Goal: Task Accomplishment & Management: Complete application form

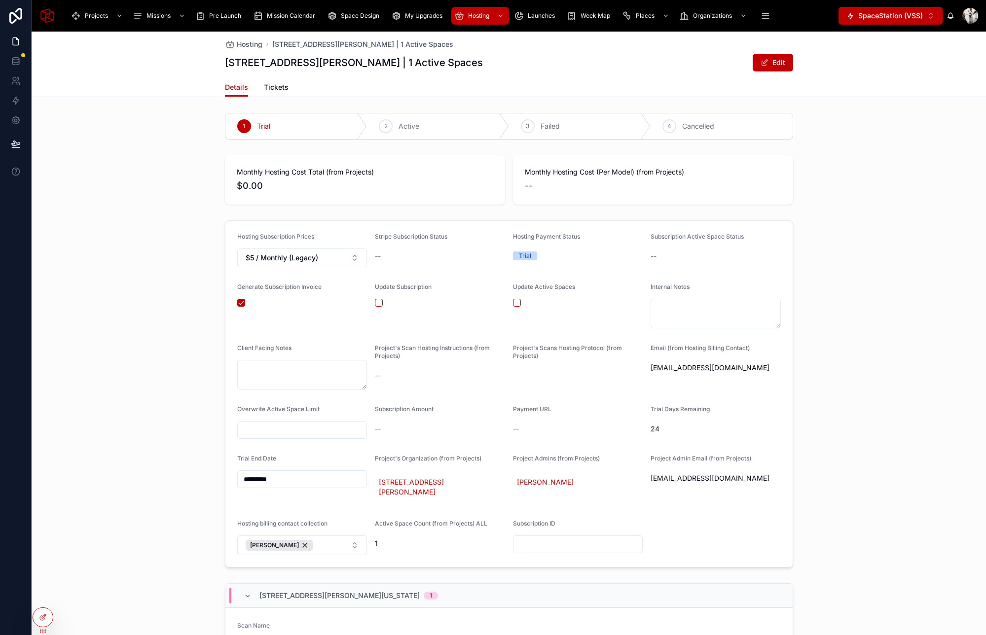
click at [861, 14] on span "SpaceStation (VSS)" at bounding box center [890, 16] width 65 height 10
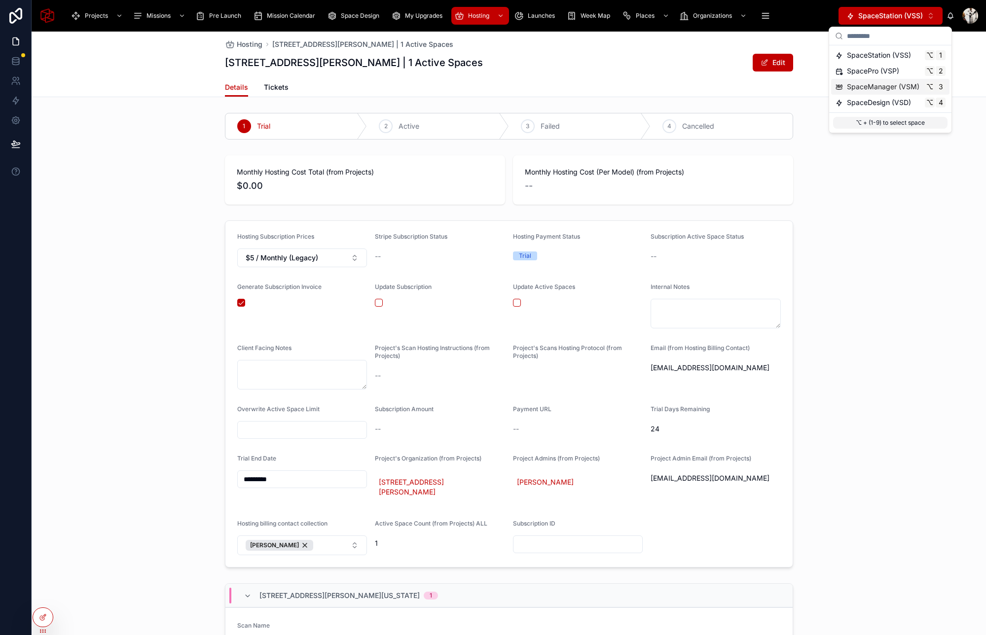
click at [860, 85] on span "SpaceManager (VSM)" at bounding box center [883, 87] width 73 height 10
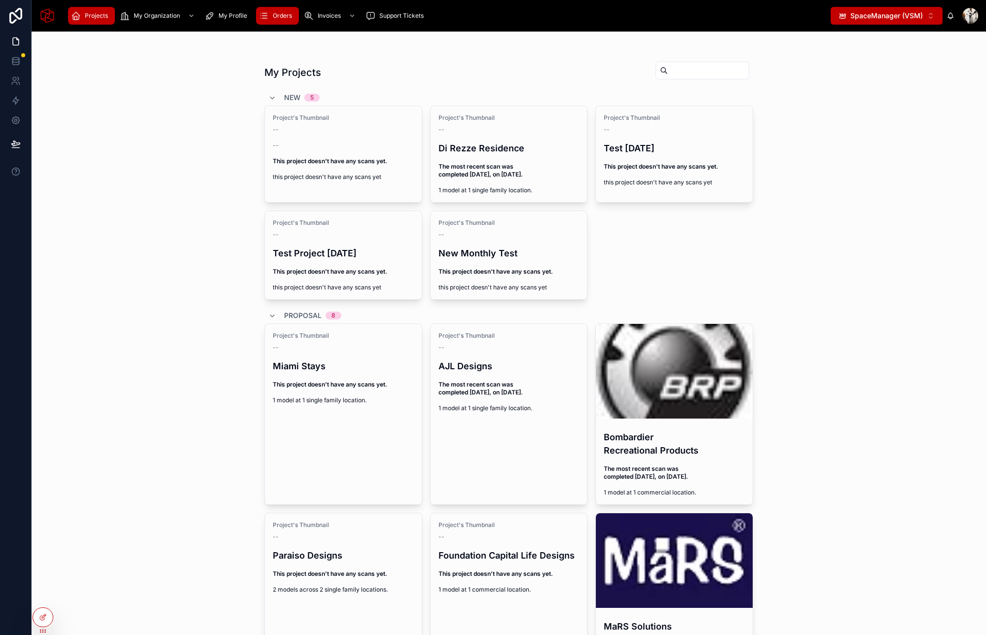
click at [286, 15] on span "Orders" at bounding box center [282, 16] width 19 height 8
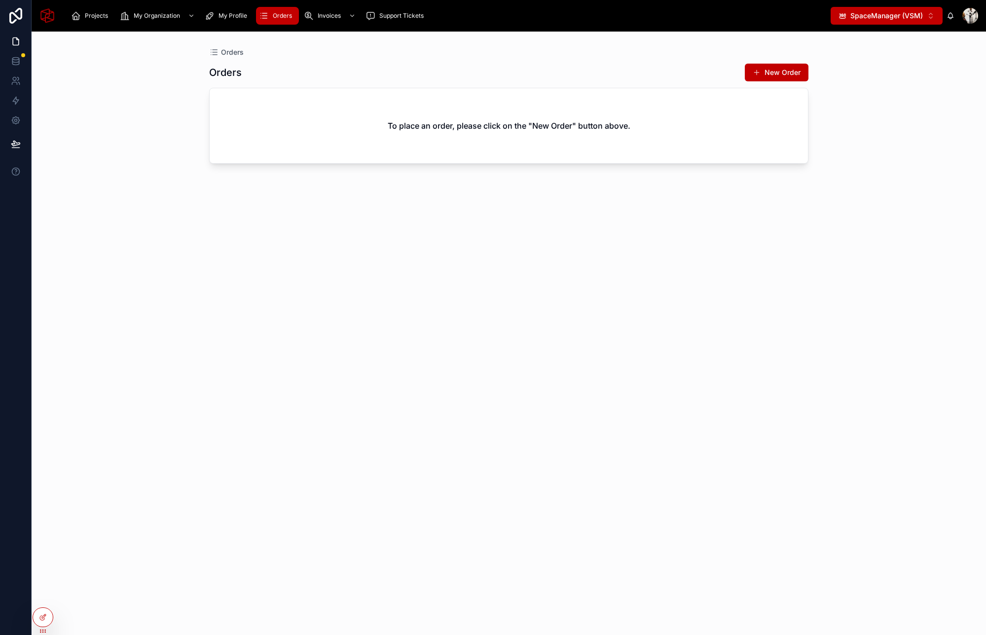
click at [783, 63] on div "New Order" at bounding box center [772, 72] width 74 height 19
click at [780, 72] on button "New Order" at bounding box center [777, 73] width 64 height 18
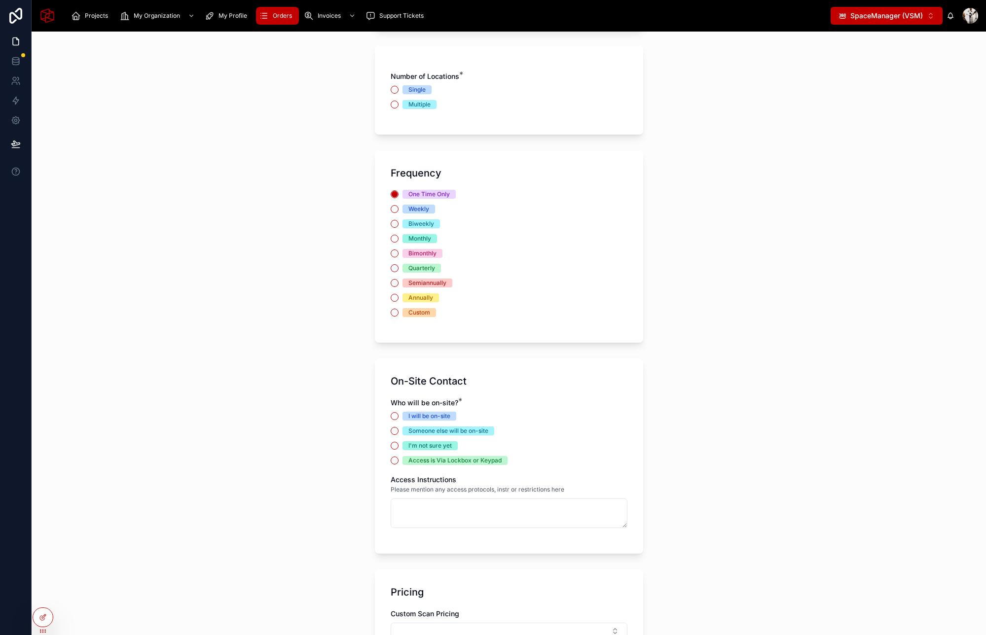
scroll to position [509, 0]
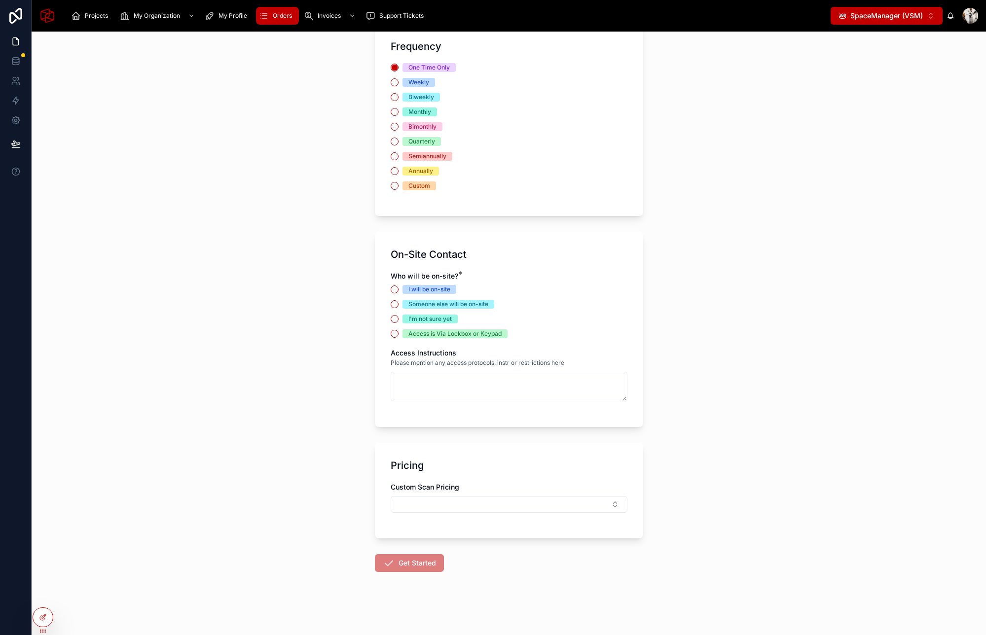
click at [429, 284] on div "Who will be on-site? * I will be on-site Someone else will be on-site I'm not s…" at bounding box center [509, 304] width 237 height 67
click at [429, 294] on div "I will be on-site Someone else will be on-site I'm not sure yet Access is Via L…" at bounding box center [509, 311] width 237 height 53
click at [393, 289] on button "I will be on-site" at bounding box center [395, 290] width 8 height 8
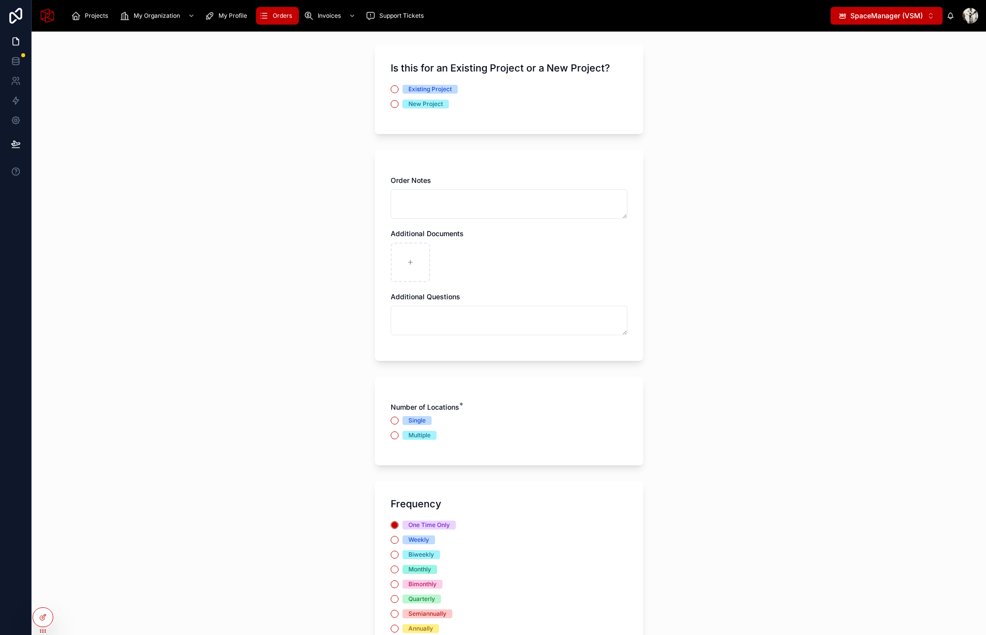
scroll to position [0, 0]
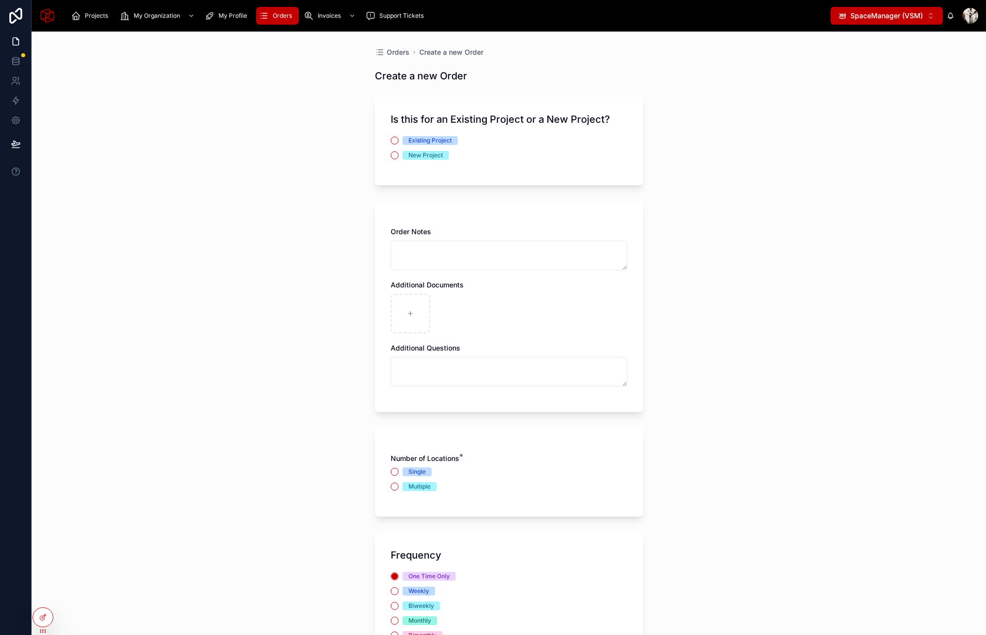
click at [417, 473] on div "Single" at bounding box center [416, 472] width 17 height 9
click at [399, 473] on button "Single" at bounding box center [395, 472] width 8 height 8
click at [397, 142] on button "Existing Project" at bounding box center [395, 141] width 8 height 8
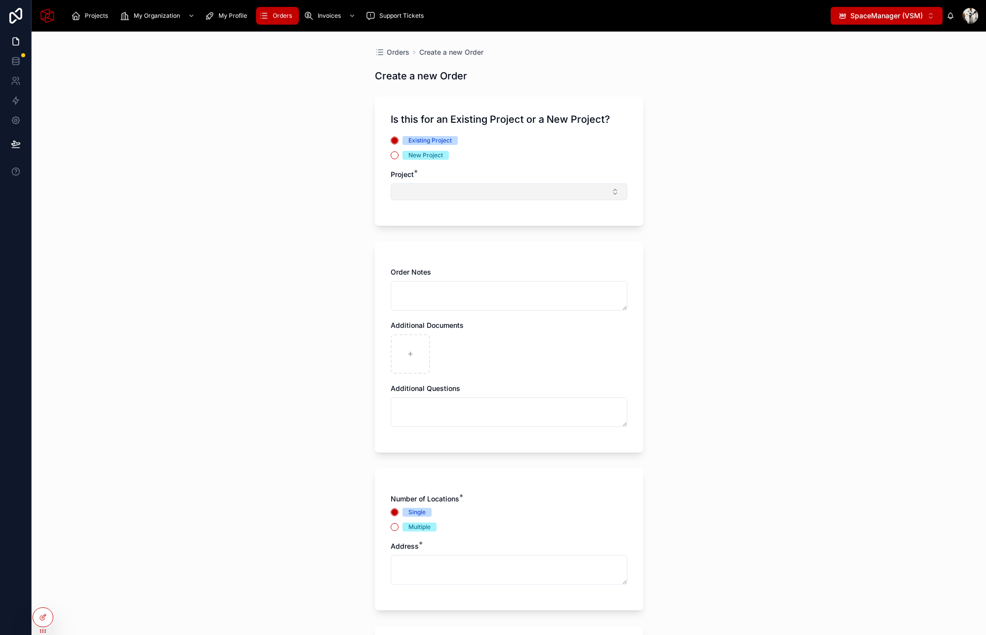
click at [439, 193] on button "Select Button" at bounding box center [509, 192] width 237 height 17
click at [440, 233] on span "SpaceSync - 1901" at bounding box center [426, 231] width 59 height 10
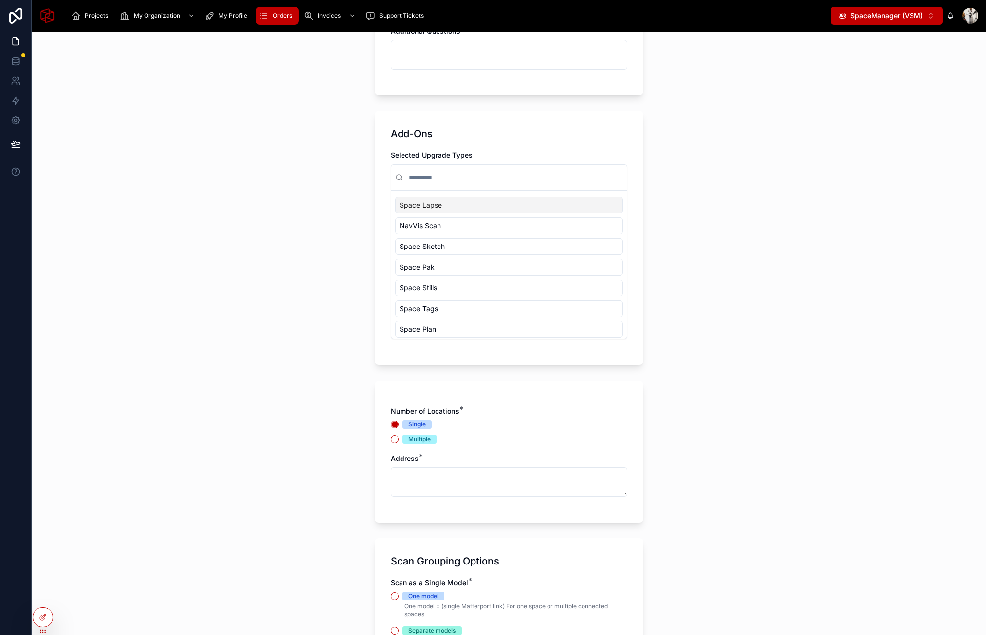
click at [636, 151] on div "Add-Ons Selected Upgrade Types Space Lapse NavVis Scan Space Sketch Space Pak S…" at bounding box center [509, 238] width 268 height 254
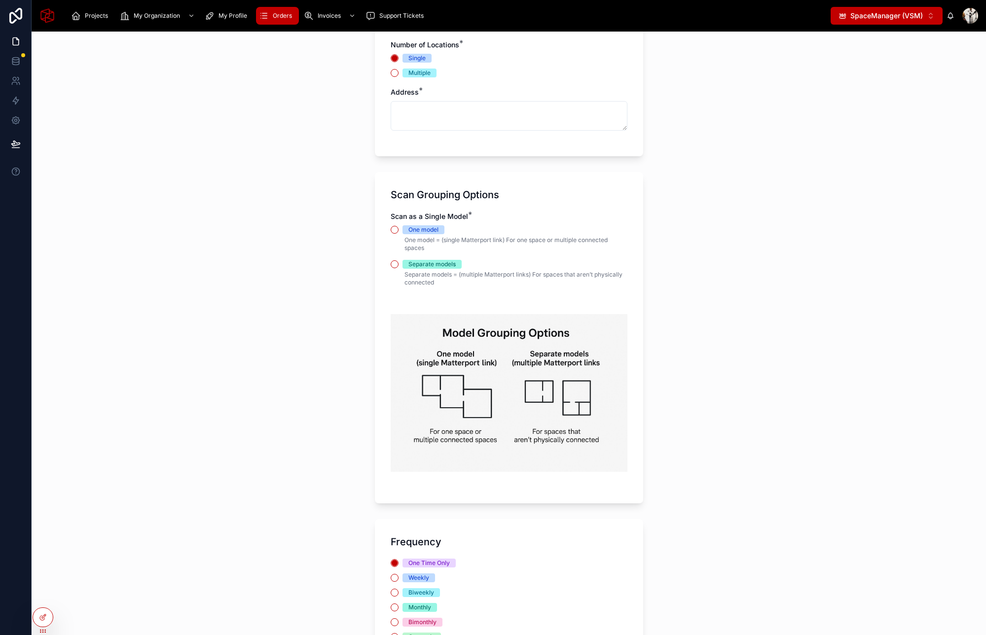
scroll to position [742, 0]
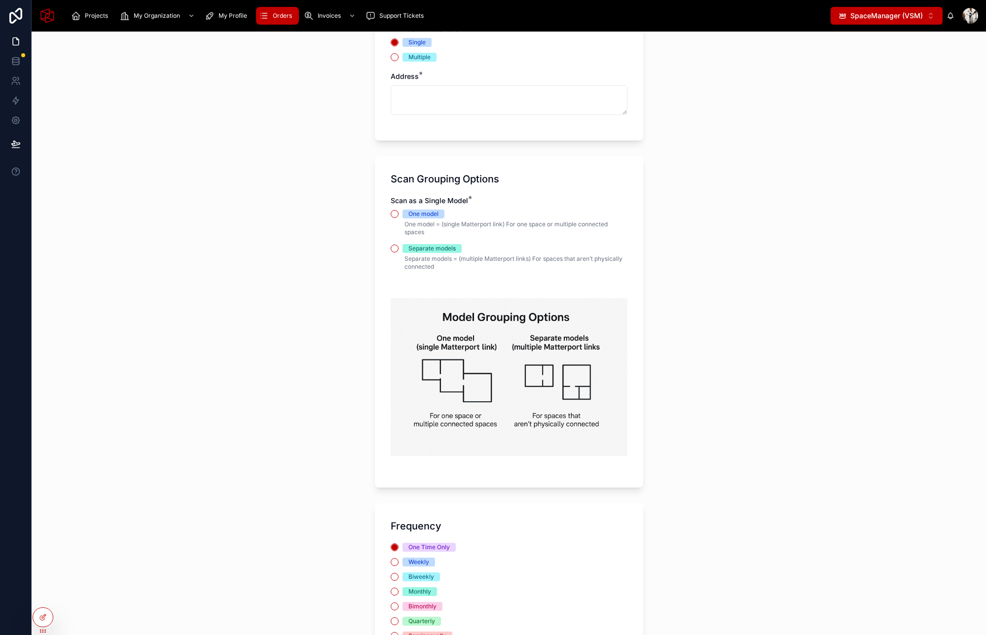
click at [424, 217] on div "One model" at bounding box center [423, 214] width 30 height 9
click at [399, 217] on button "One model" at bounding box center [395, 214] width 8 height 8
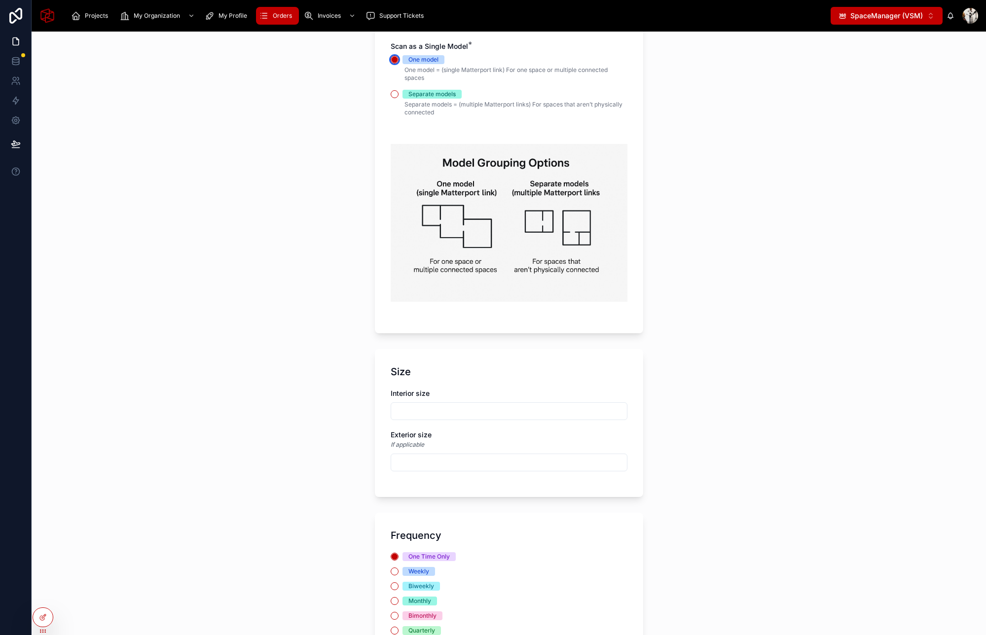
scroll to position [899, 0]
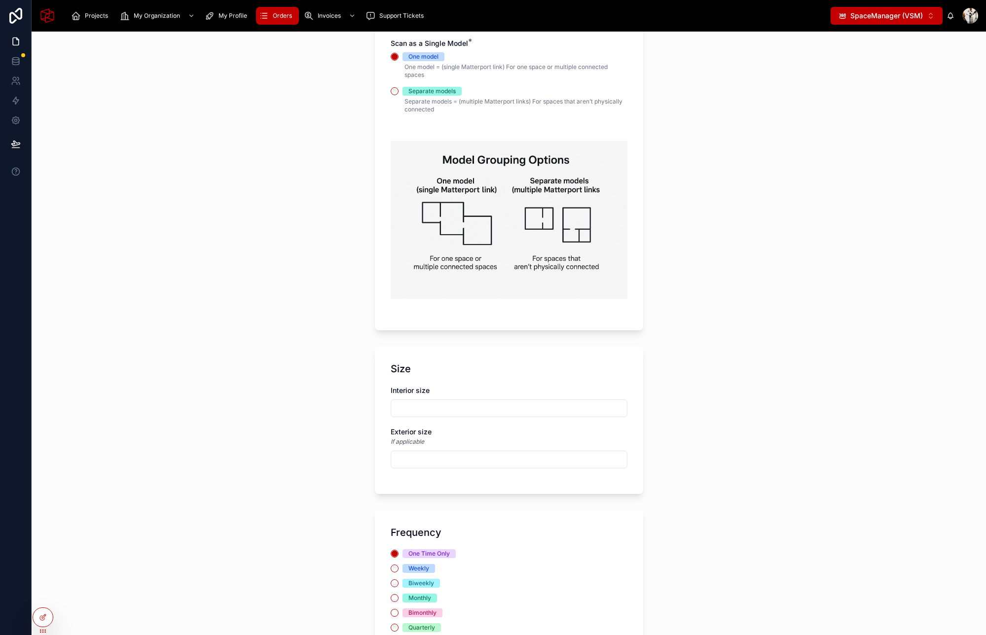
click at [398, 94] on div "Separate models" at bounding box center [509, 91] width 237 height 9
click at [394, 92] on button "Separate models" at bounding box center [395, 91] width 8 height 8
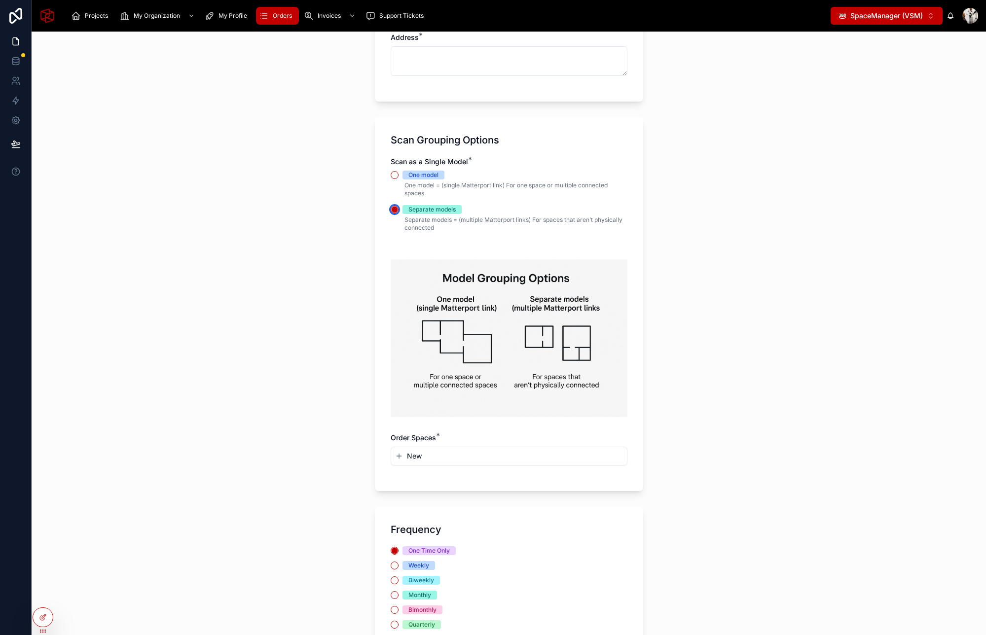
scroll to position [774, 0]
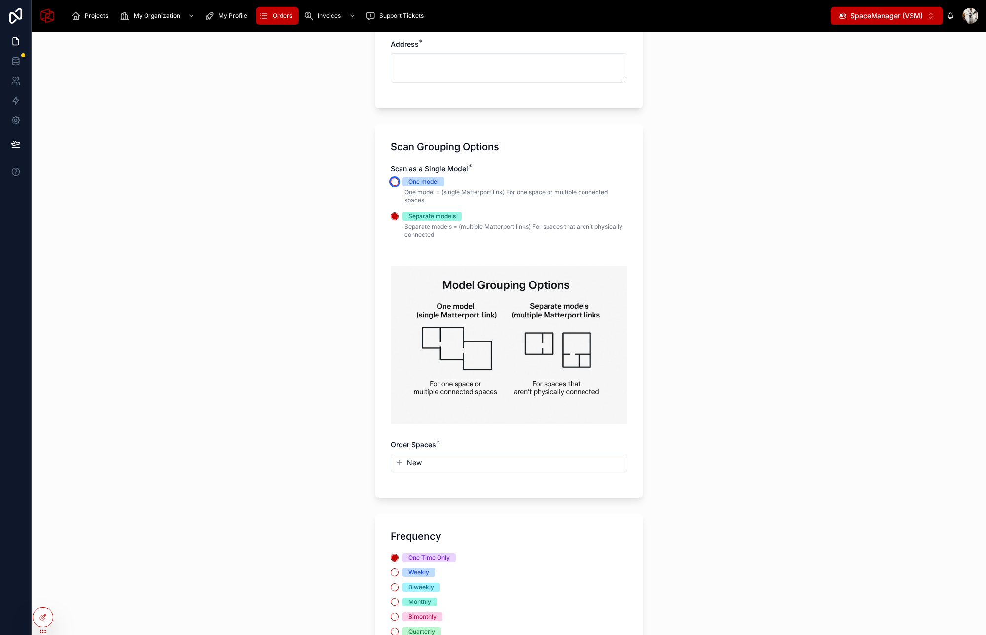
click at [396, 182] on button "One model" at bounding box center [395, 182] width 8 height 8
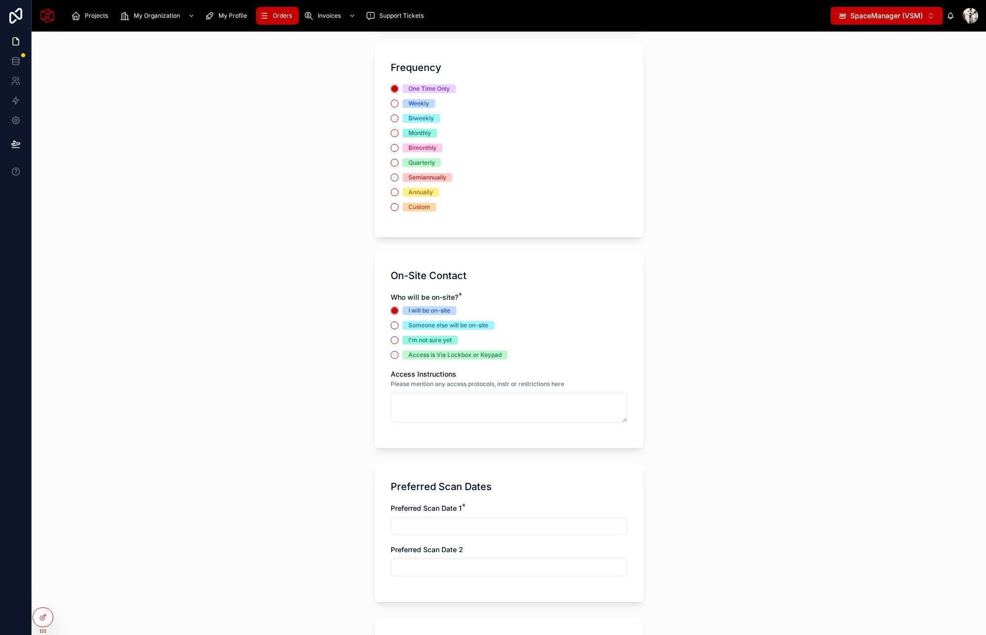
scroll to position [1356, 0]
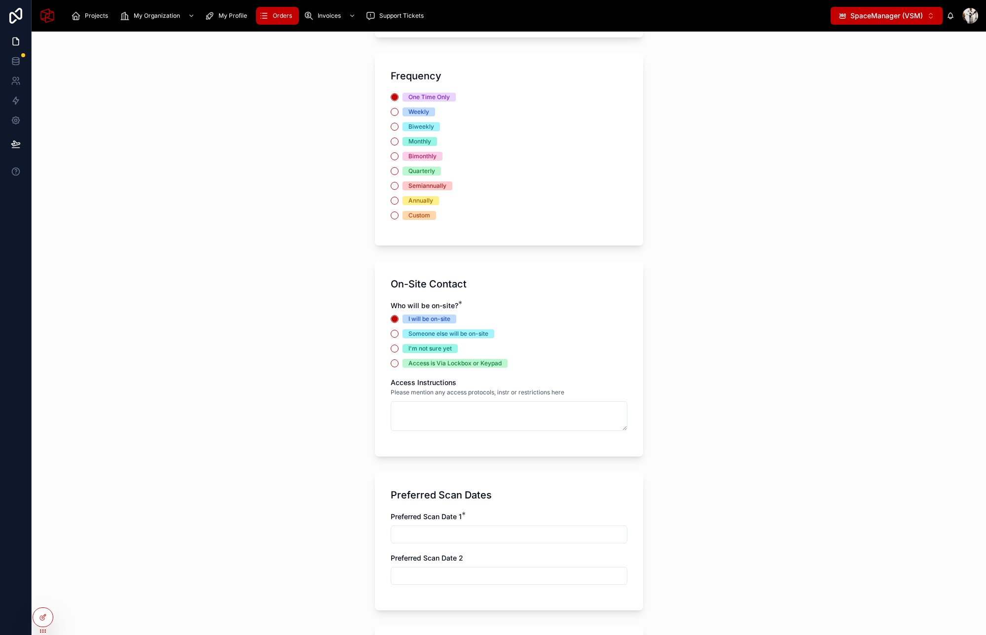
type button "ONE_MODEL"
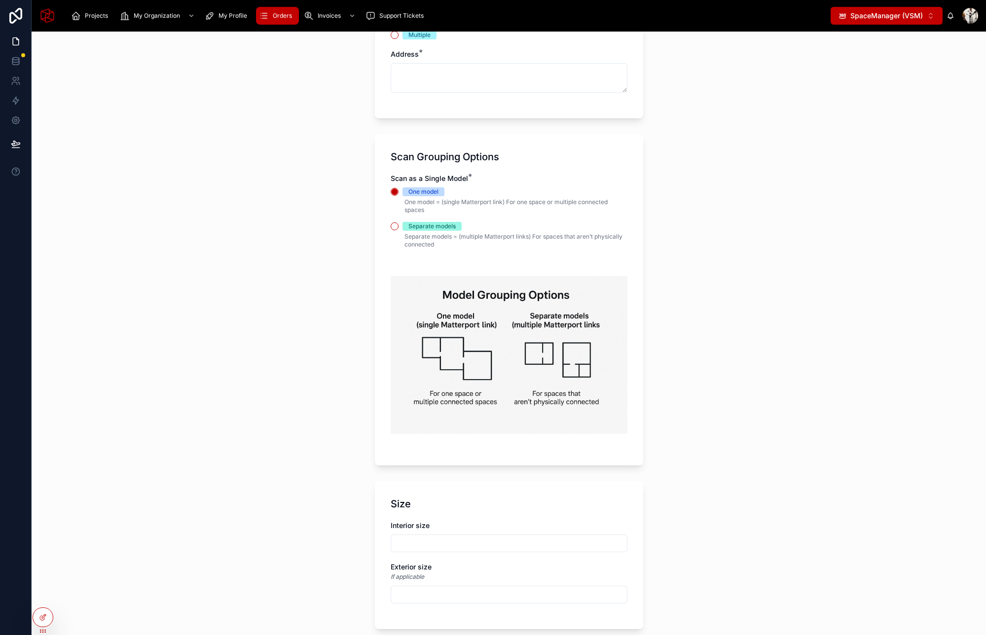
scroll to position [767, 0]
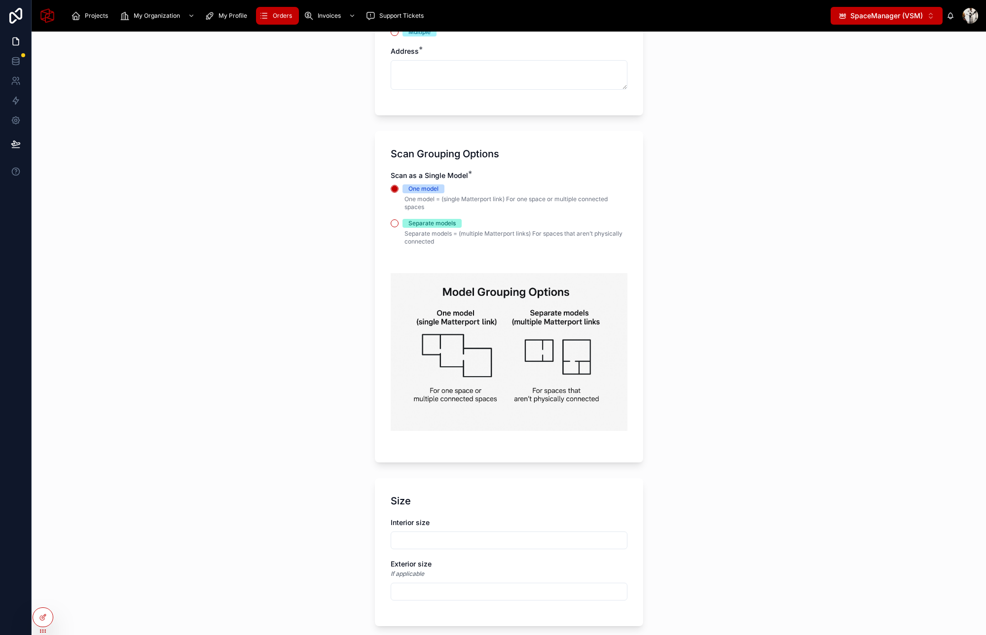
click at [401, 225] on div "Separate models" at bounding box center [509, 223] width 237 height 9
click at [397, 225] on button "Separate models" at bounding box center [395, 224] width 8 height 8
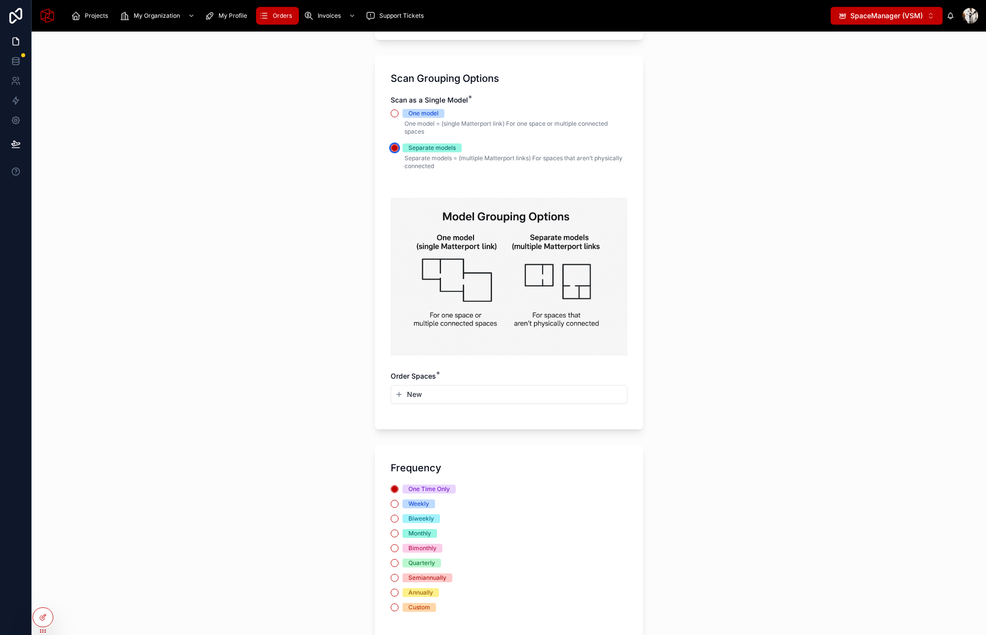
scroll to position [844, 0]
click at [443, 389] on button "New" at bounding box center [509, 394] width 228 height 10
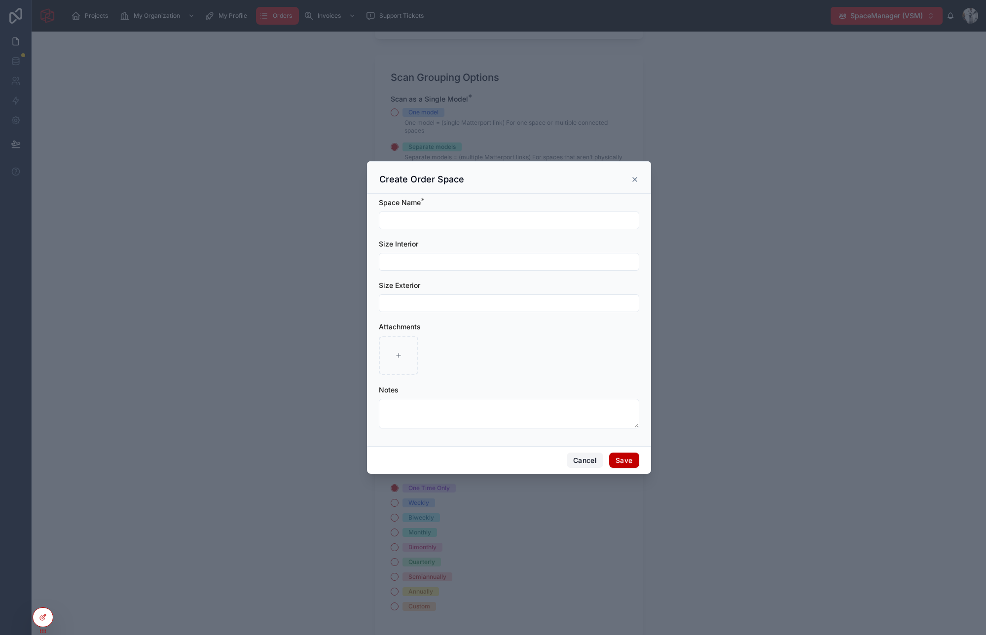
click at [590, 459] on button "Cancel" at bounding box center [585, 461] width 37 height 16
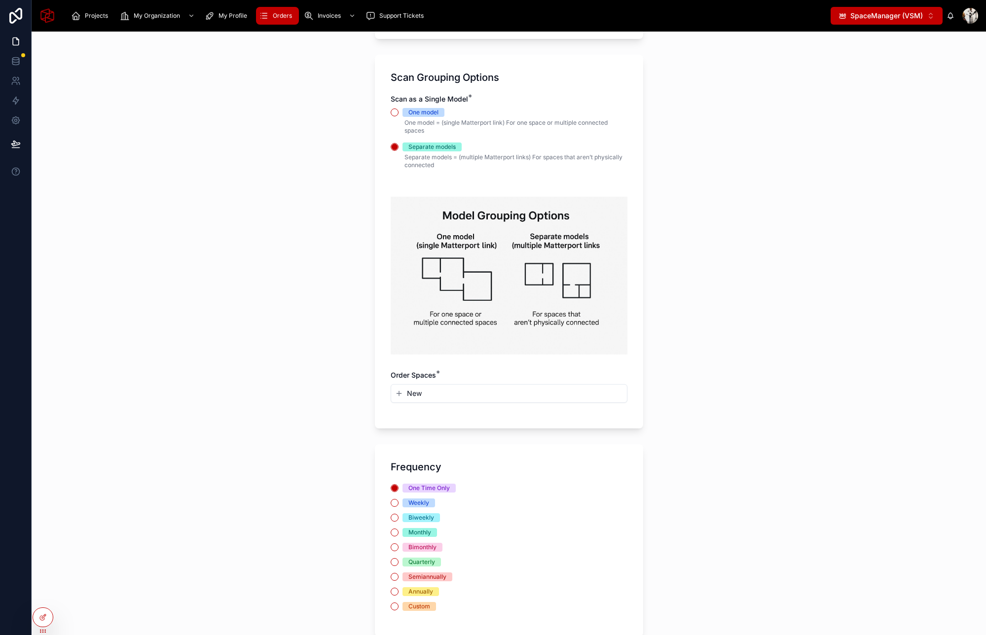
click at [419, 400] on div "New" at bounding box center [509, 394] width 236 height 18
click at [419, 391] on span "New" at bounding box center [414, 394] width 15 height 10
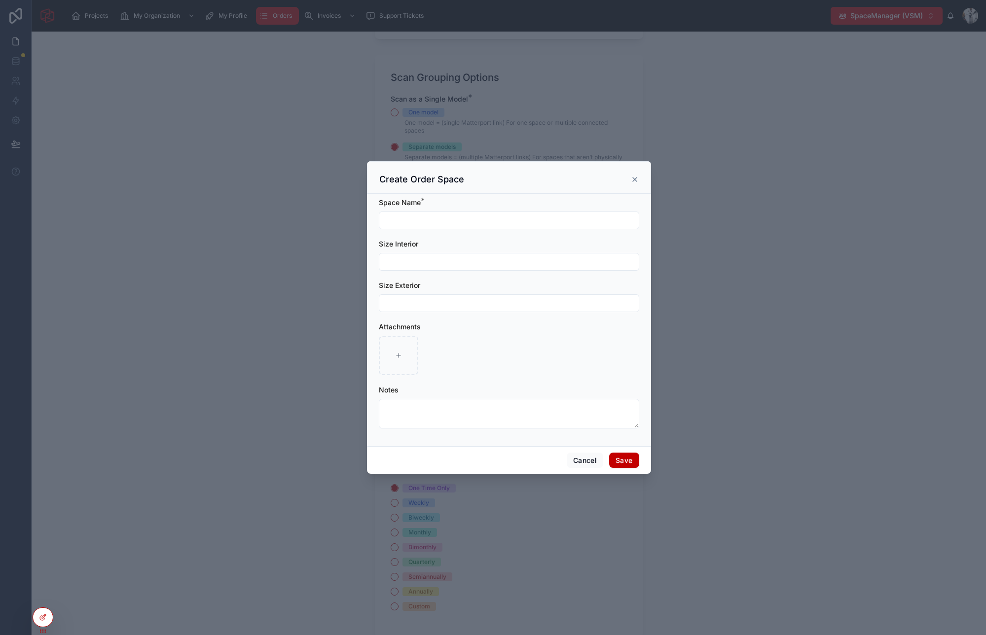
click at [633, 184] on div "Create Order Space" at bounding box center [508, 180] width 259 height 12
click at [635, 180] on icon at bounding box center [635, 180] width 8 height 8
